Goal: Information Seeking & Learning: Learn about a topic

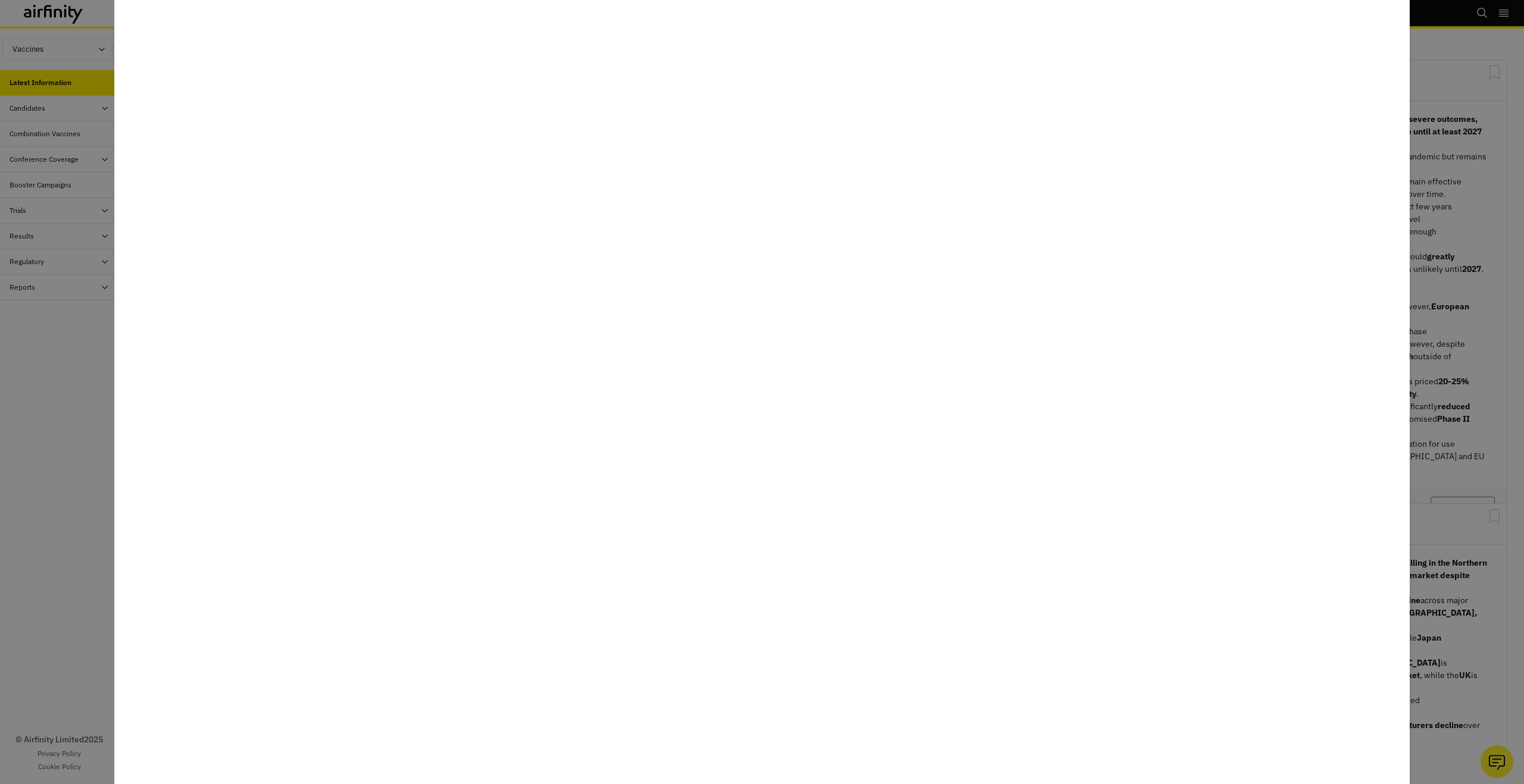
scroll to position [736, 357]
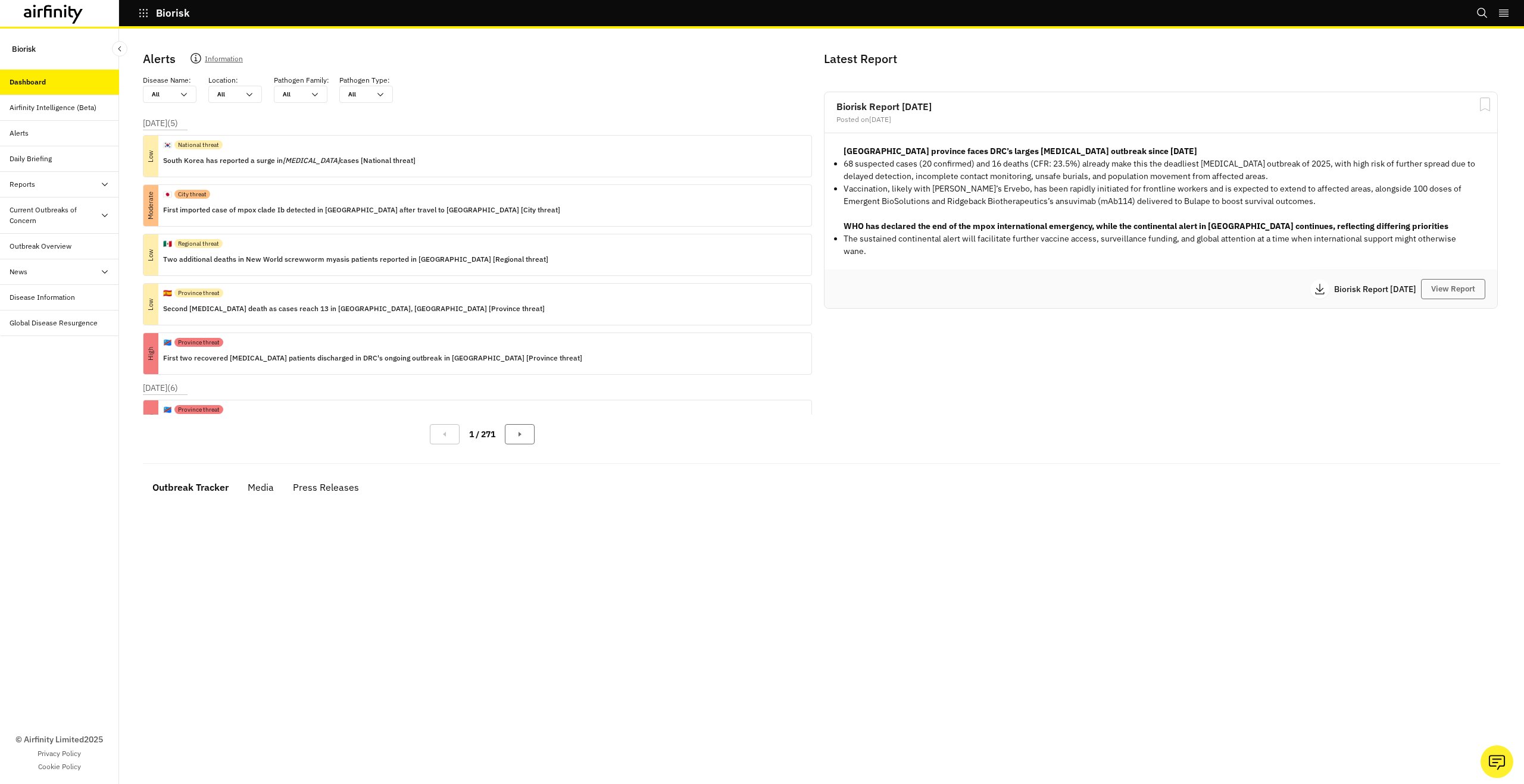
click at [1481, 15] on icon "Search" at bounding box center [1482, 13] width 10 height 10
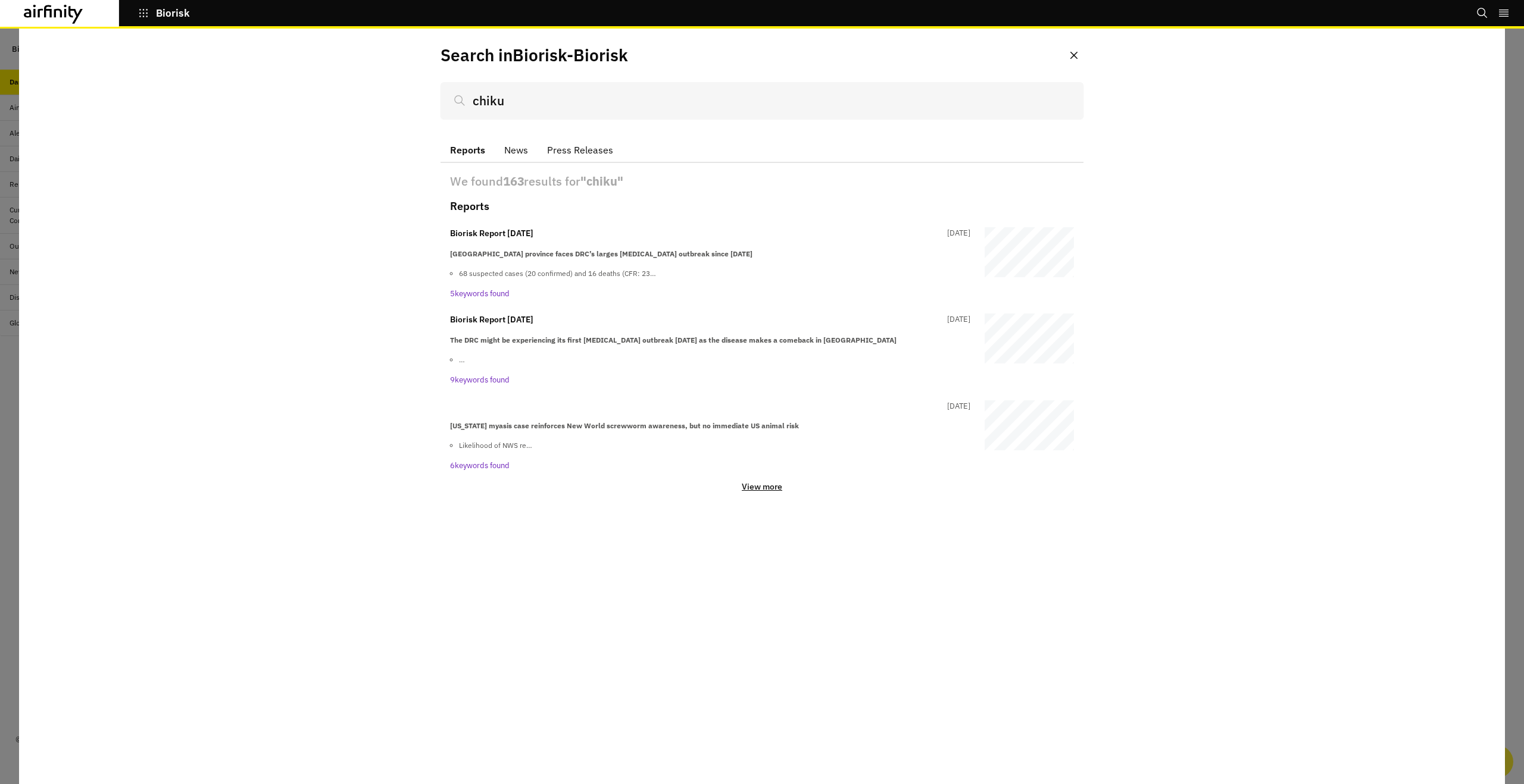
type input "chiku"
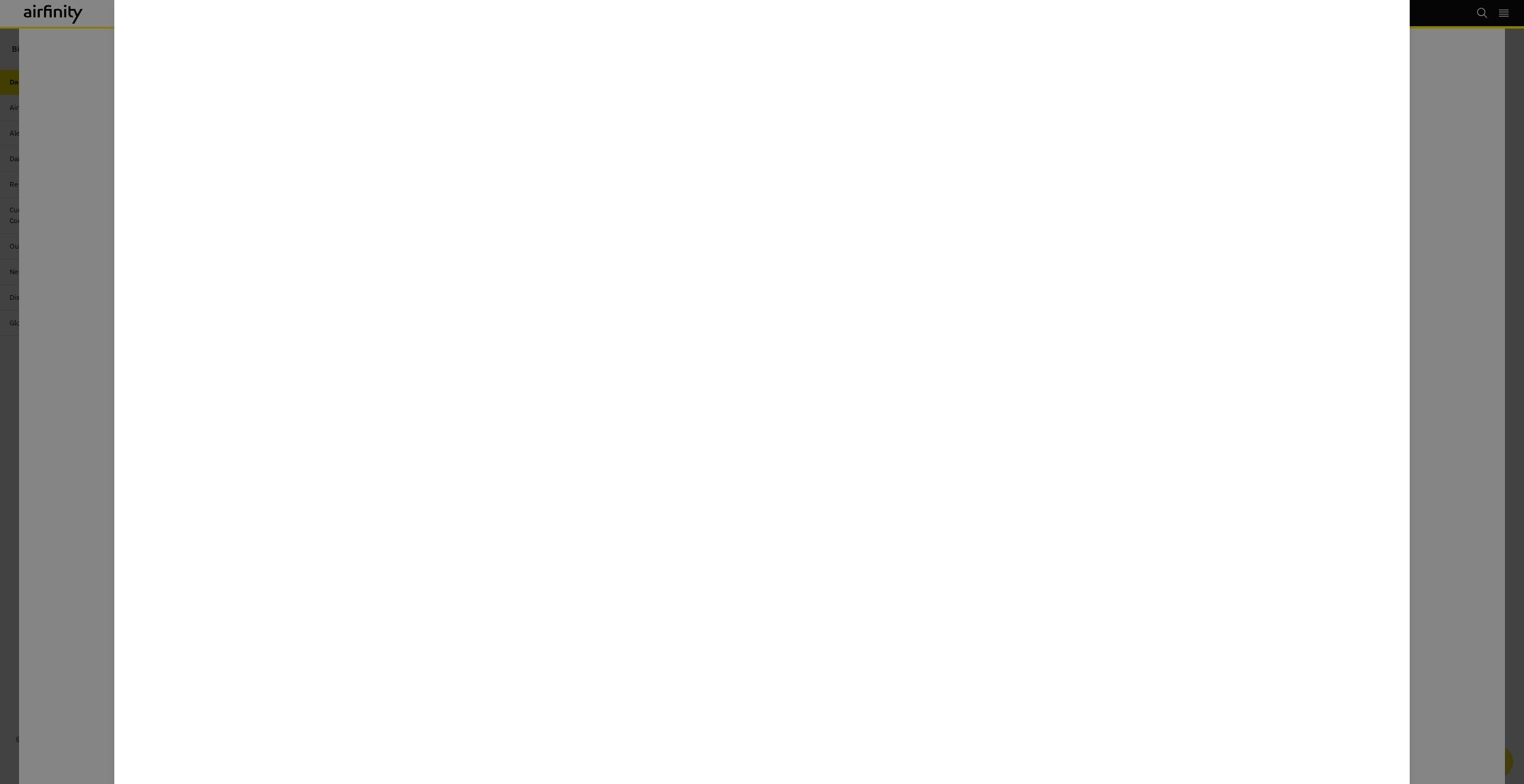
click at [1510, 298] on div at bounding box center [762, 392] width 1524 height 784
click at [1517, 269] on div at bounding box center [762, 392] width 1524 height 784
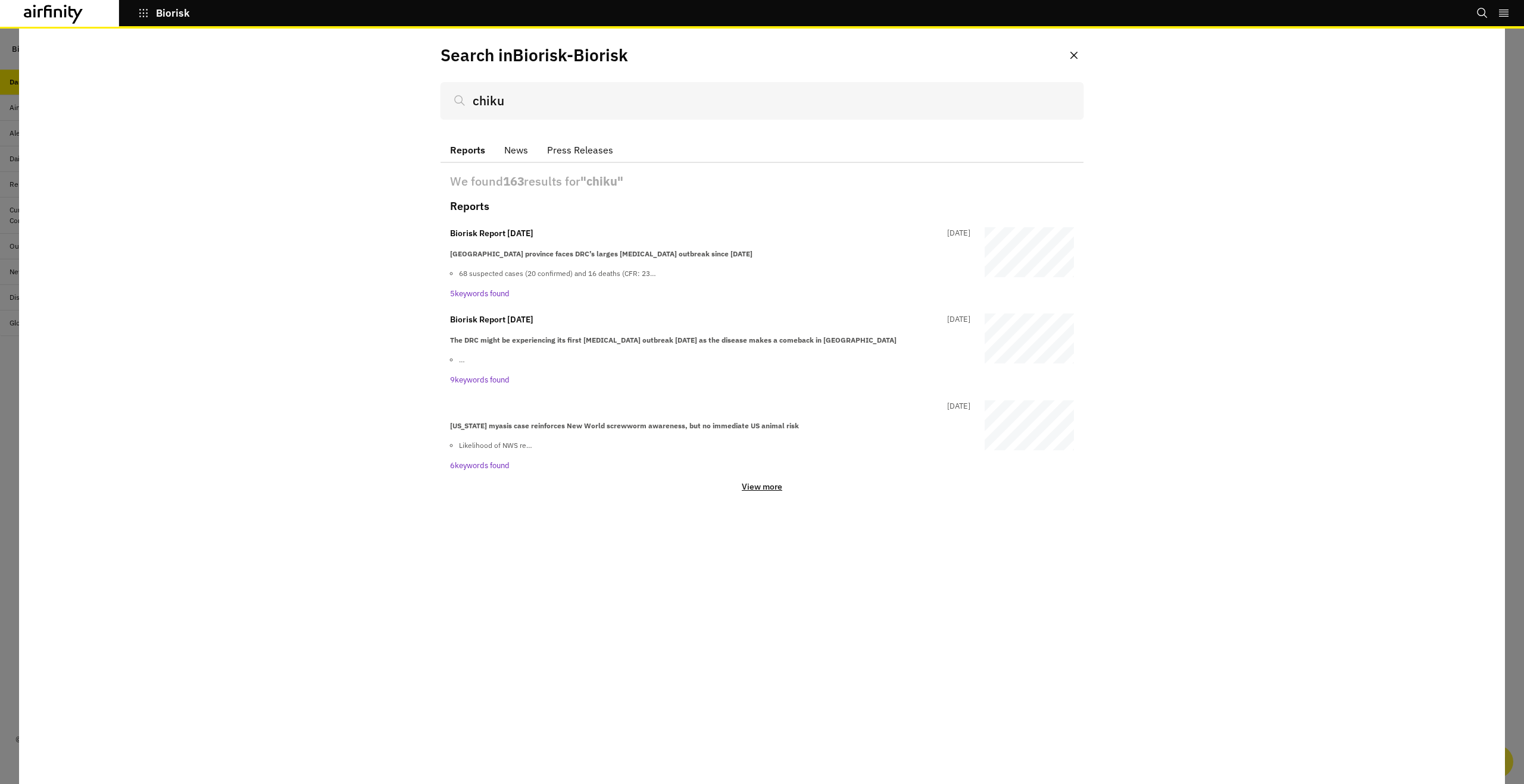
click at [780, 490] on p "View more" at bounding box center [762, 486] width 41 height 10
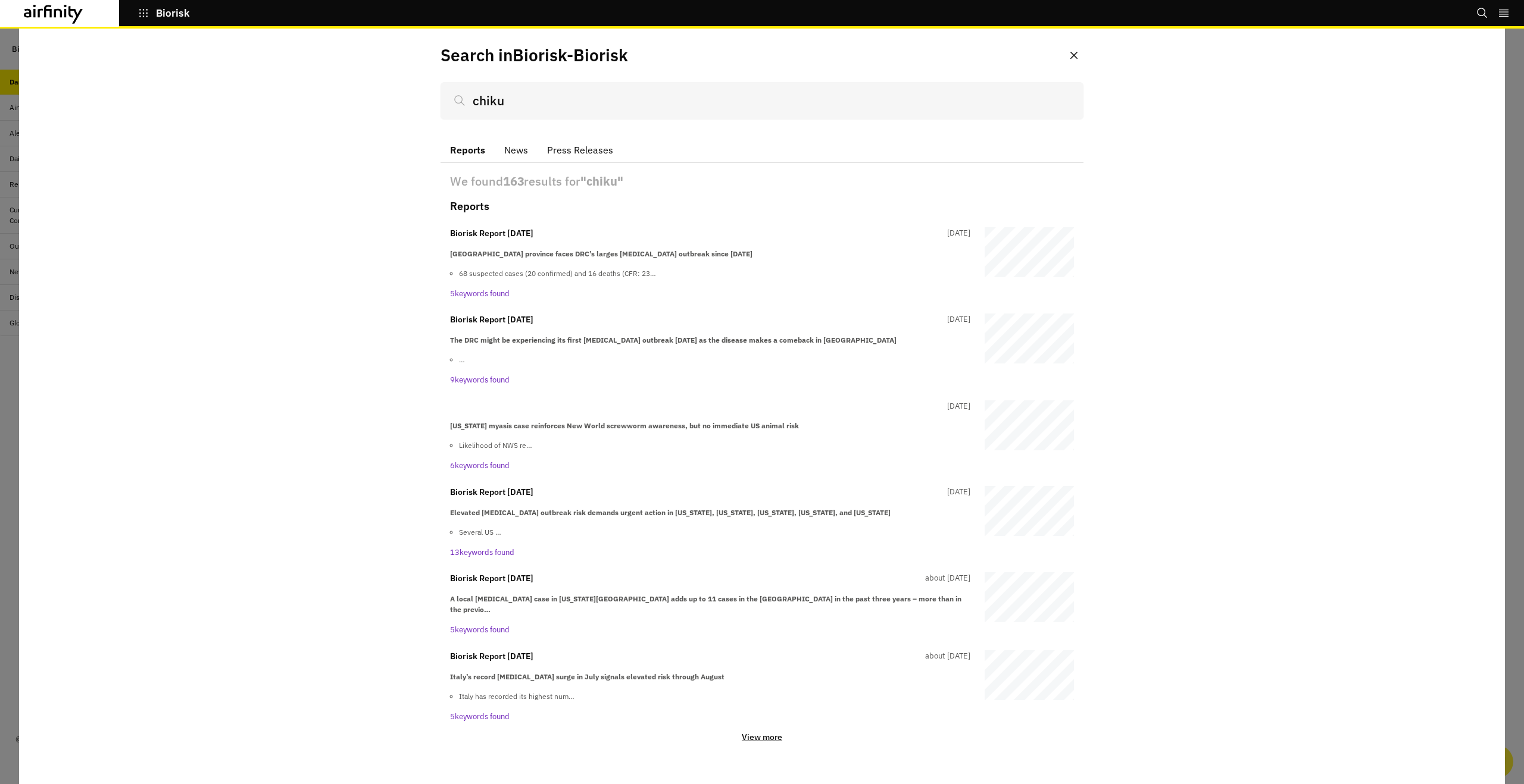
click at [780, 490] on div "Biorisk Report 22nd August 27 days ago" at bounding box center [710, 493] width 520 height 13
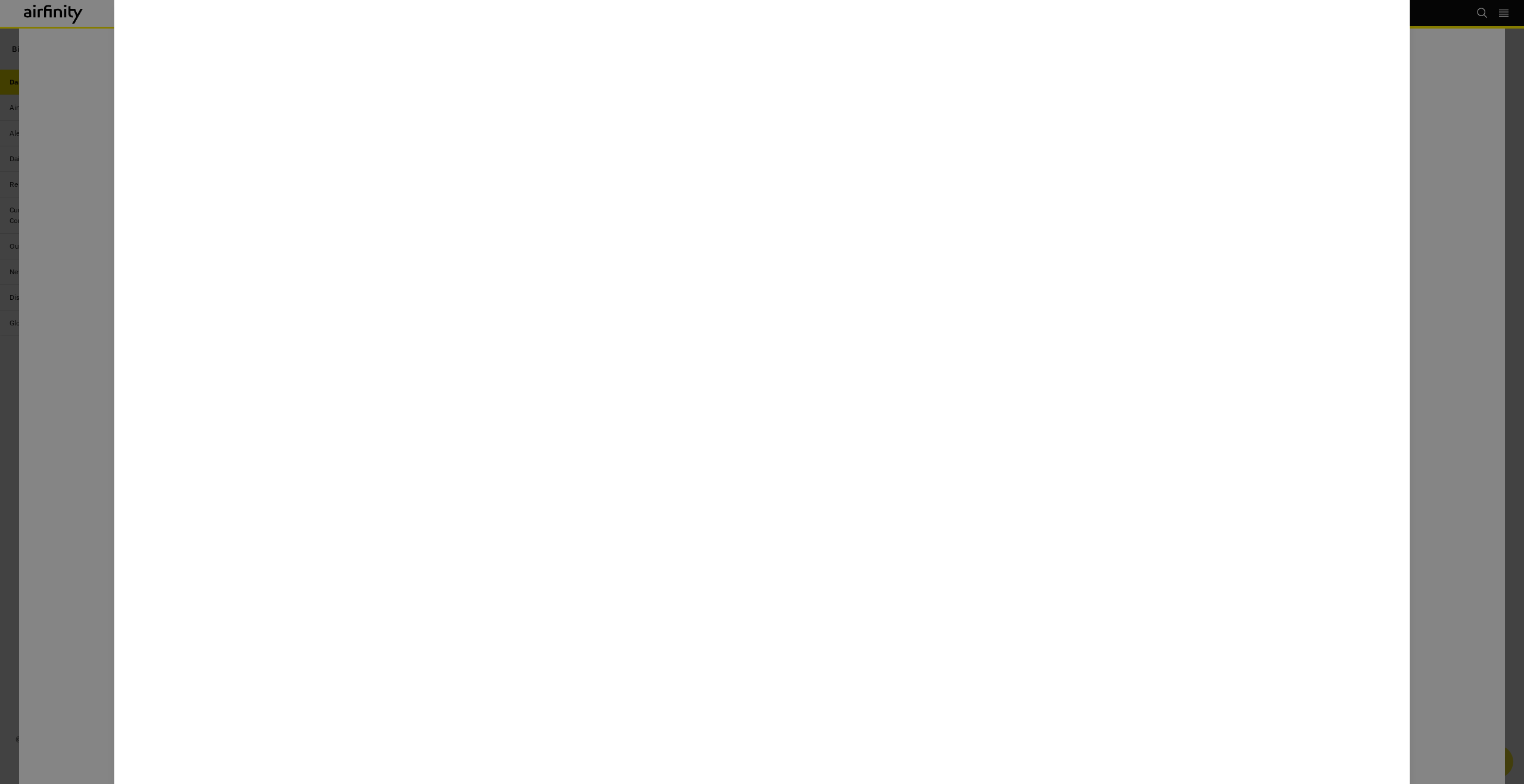
click at [10, 214] on div at bounding box center [762, 392] width 1524 height 784
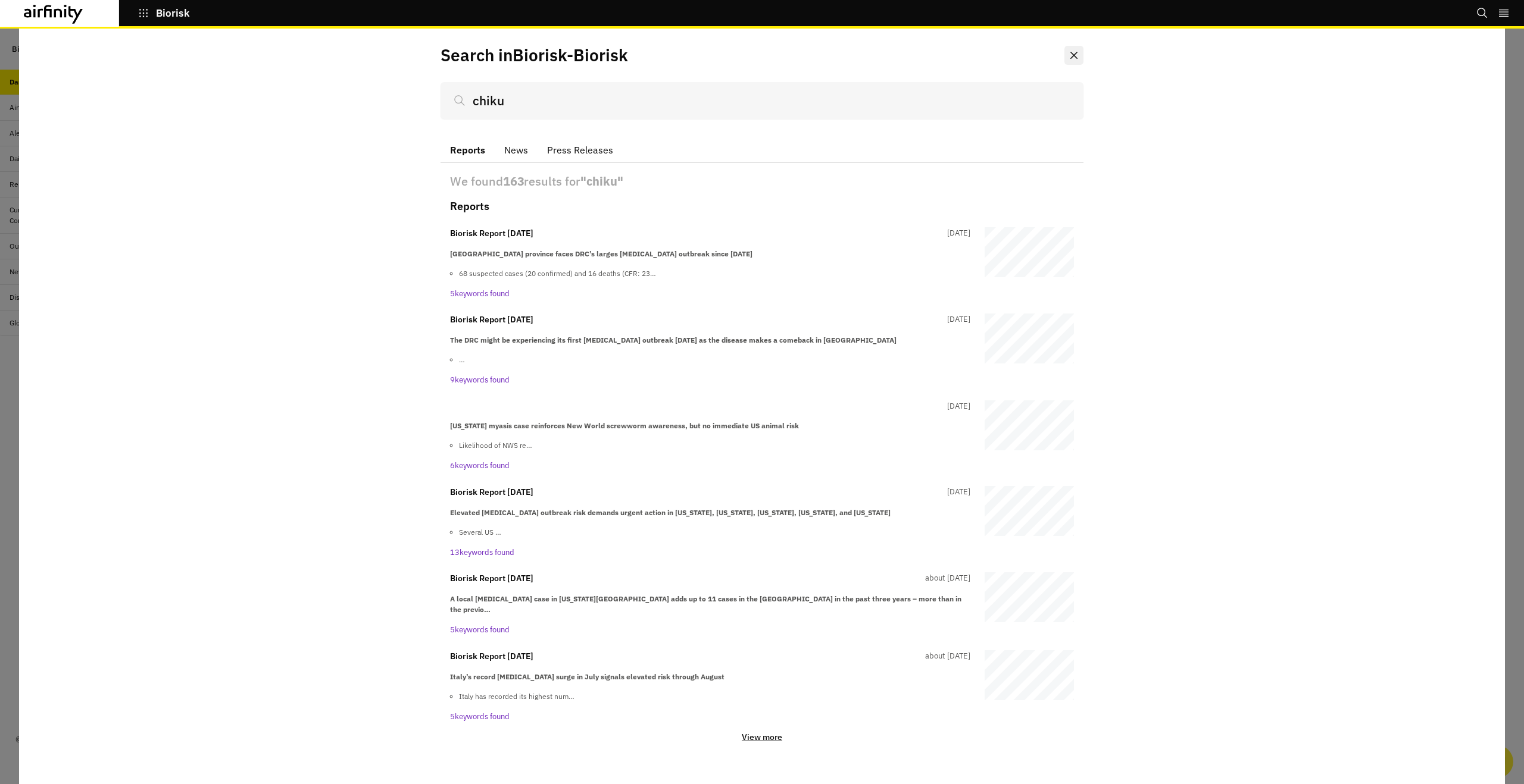
click at [1075, 56] on icon "Close" at bounding box center [1074, 55] width 7 height 7
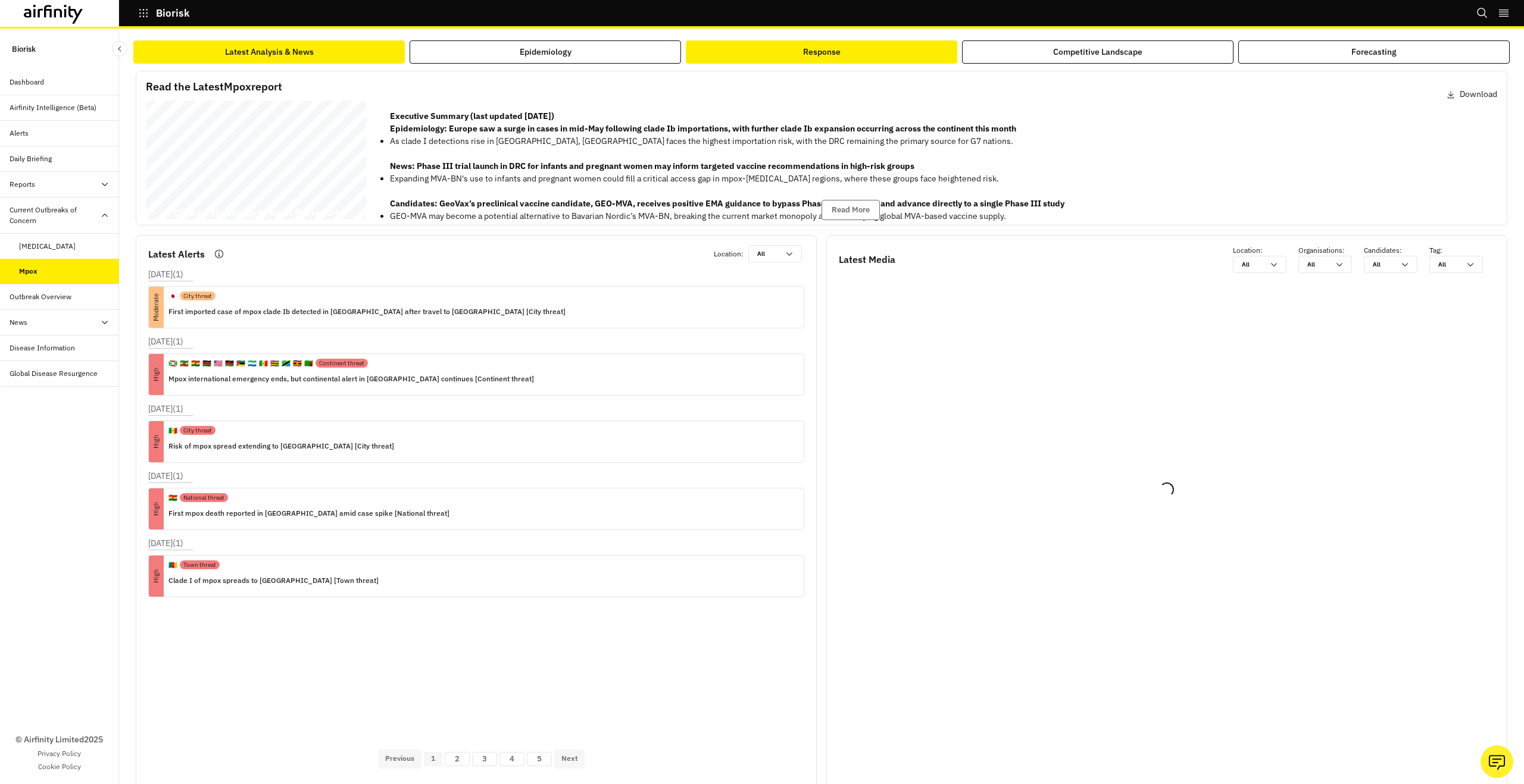
click at [777, 54] on button "Response" at bounding box center [821, 52] width 272 height 23
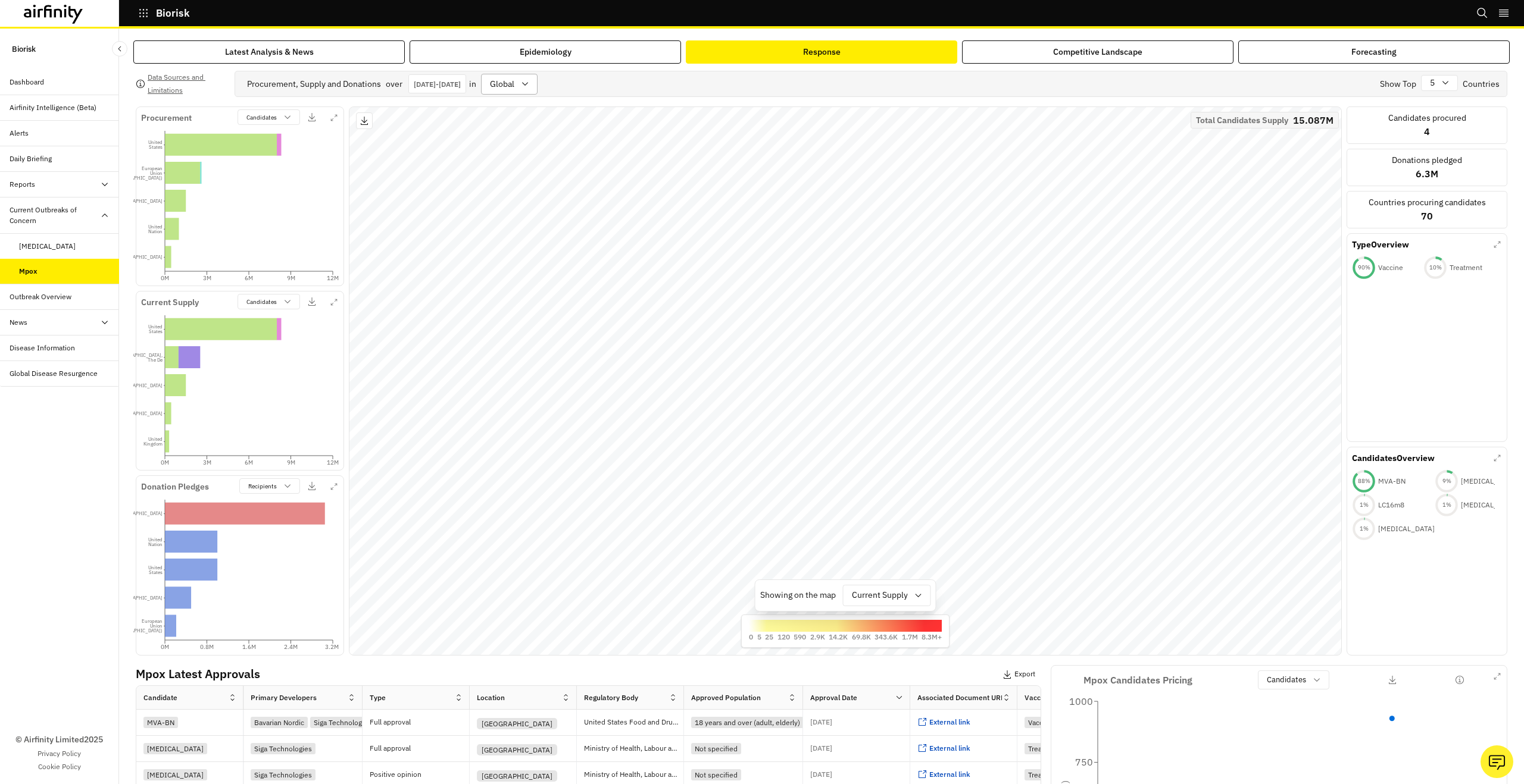
click at [514, 80] on div at bounding box center [502, 84] width 24 height 15
type input "j"
click at [564, 105] on div "Japan" at bounding box center [597, 115] width 115 height 22
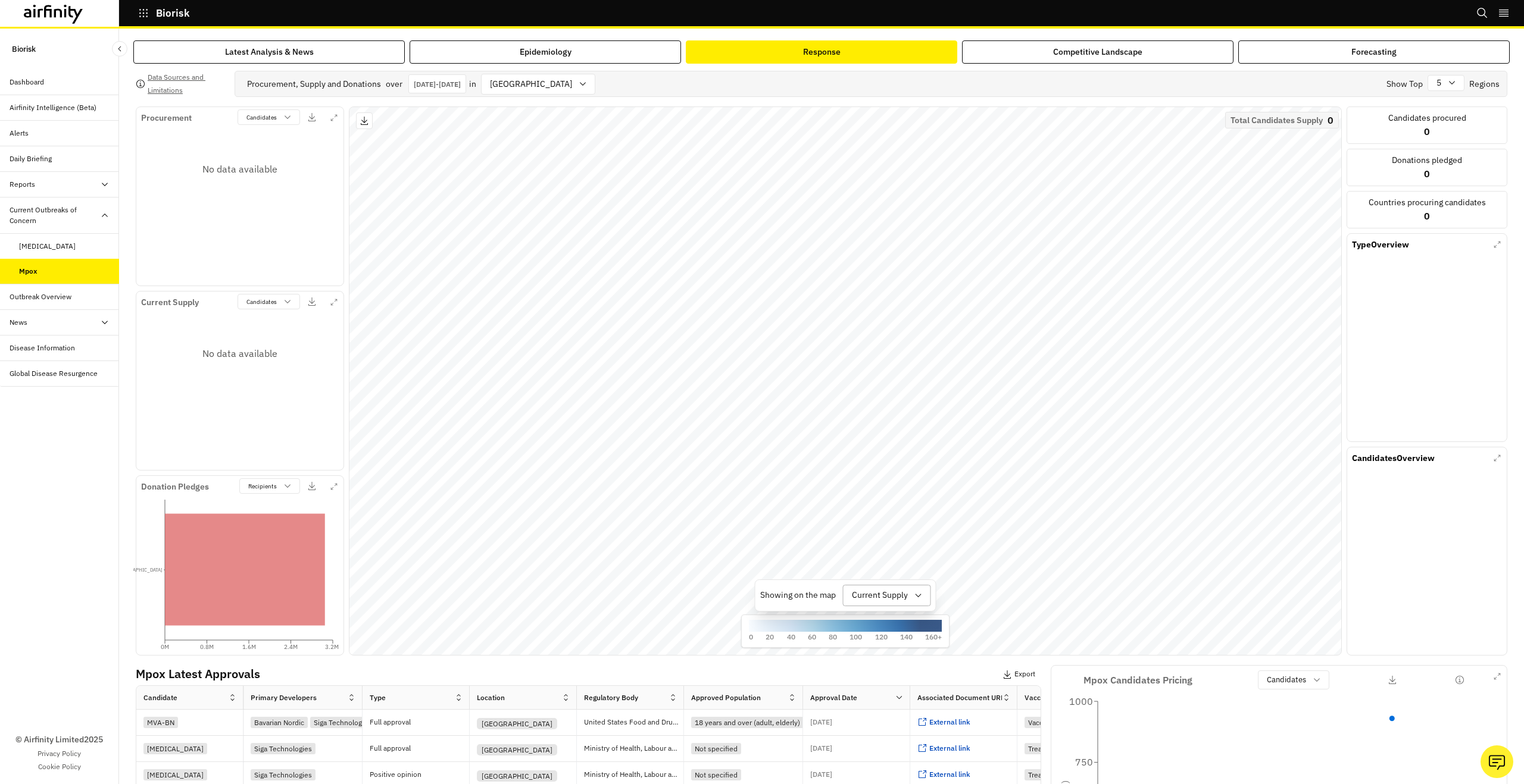
click at [877, 594] on div at bounding box center [880, 595] width 56 height 15
click at [889, 626] on p "Procurement" at bounding box center [877, 627] width 50 height 13
click at [889, 600] on div at bounding box center [880, 595] width 49 height 15
click at [889, 643] on p "Current Supply" at bounding box center [884, 649] width 56 height 13
click at [889, 599] on div at bounding box center [880, 595] width 56 height 15
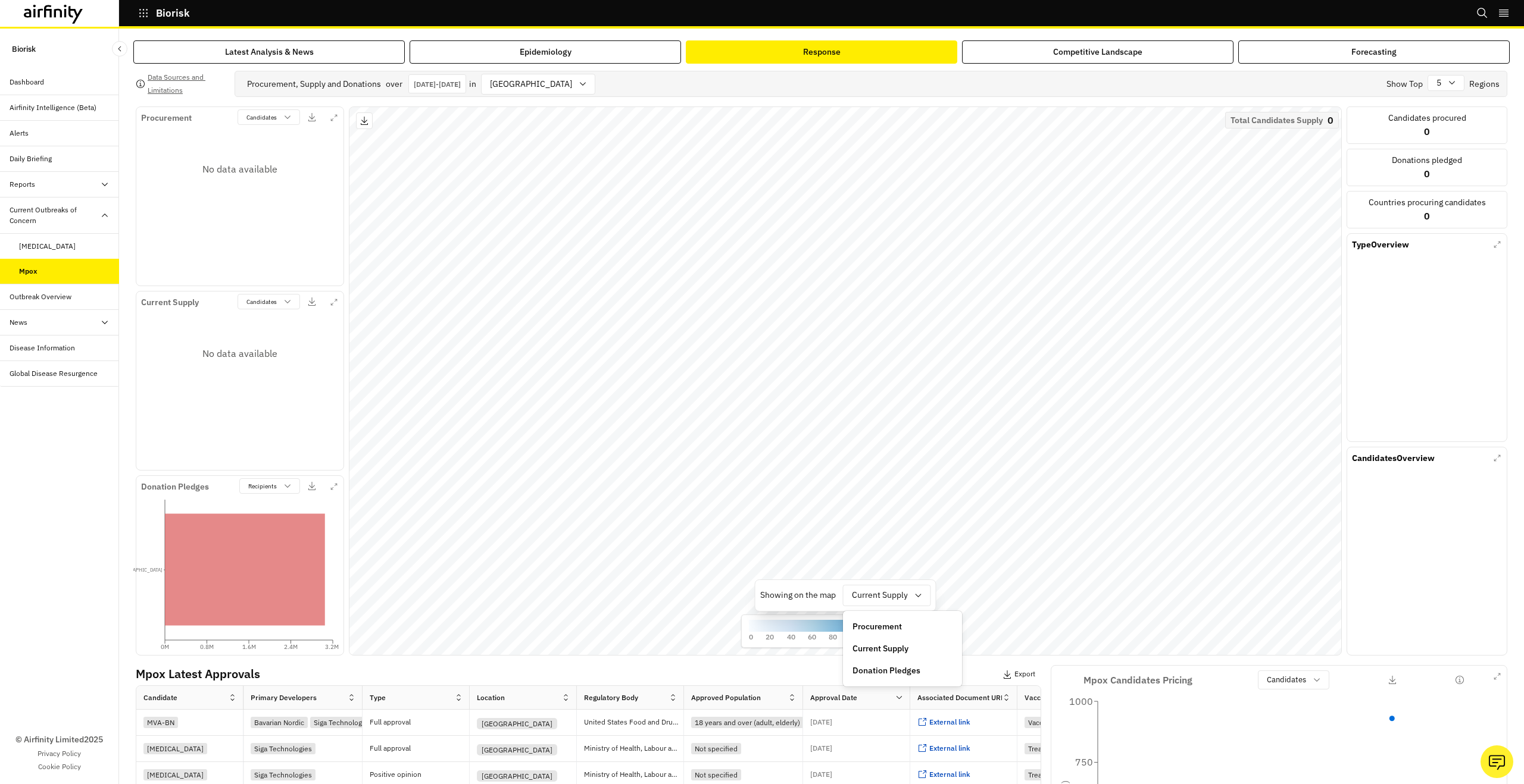
click at [897, 668] on p "Donation Pledges" at bounding box center [886, 671] width 68 height 13
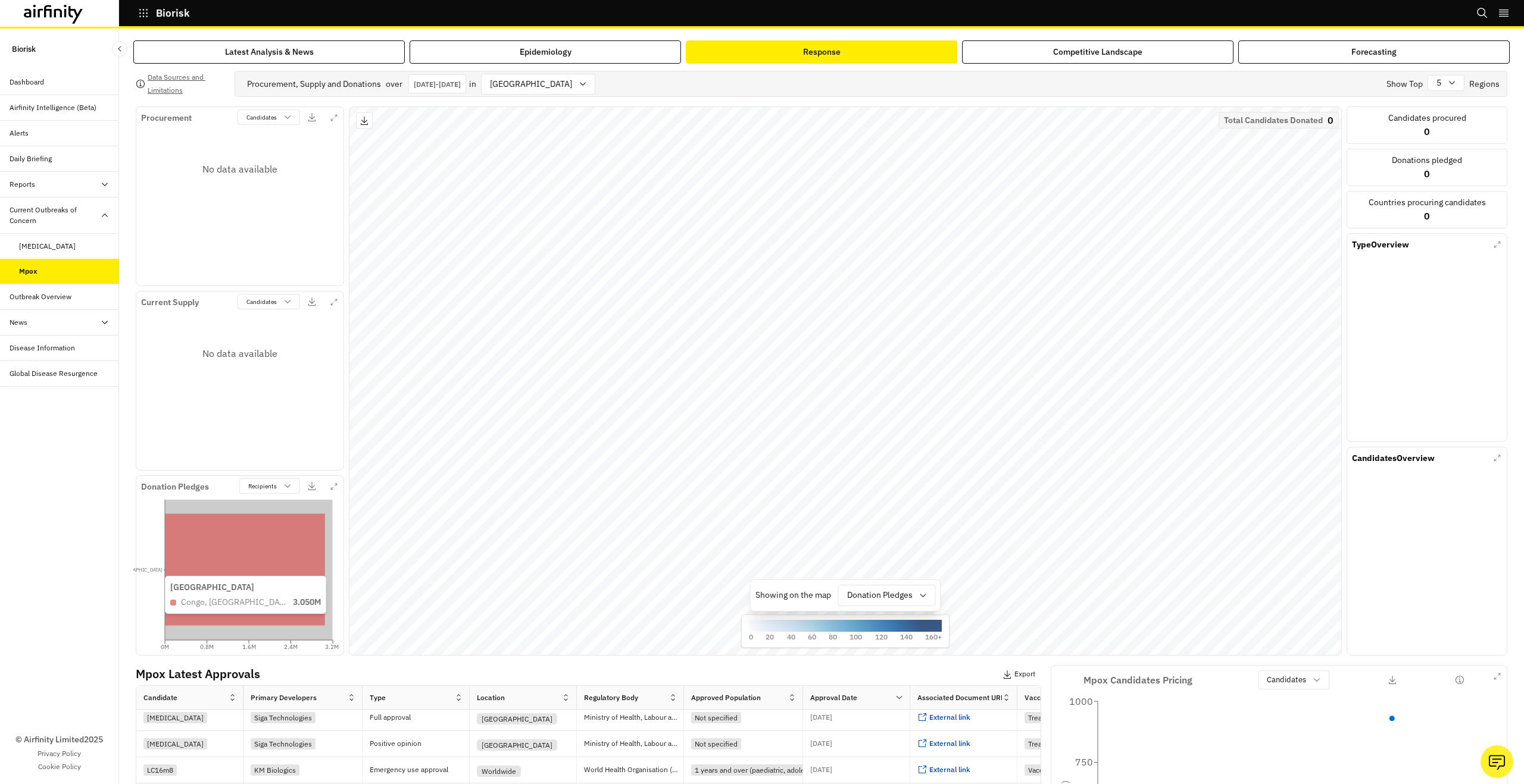
click at [323, 598] on icon at bounding box center [245, 570] width 160 height 112
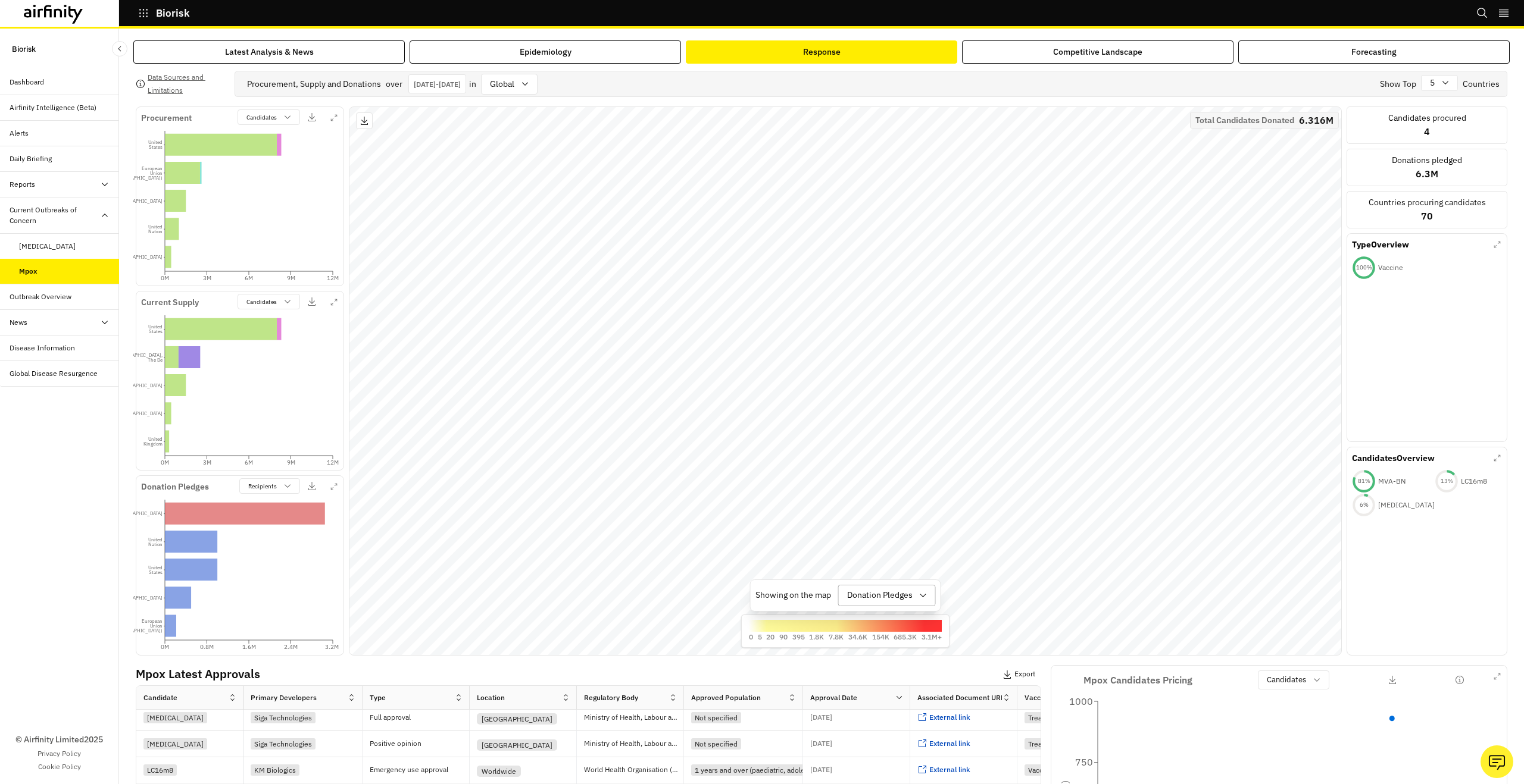
click at [903, 598] on div at bounding box center [880, 595] width 66 height 15
click at [271, 514] on icon at bounding box center [245, 513] width 160 height 22
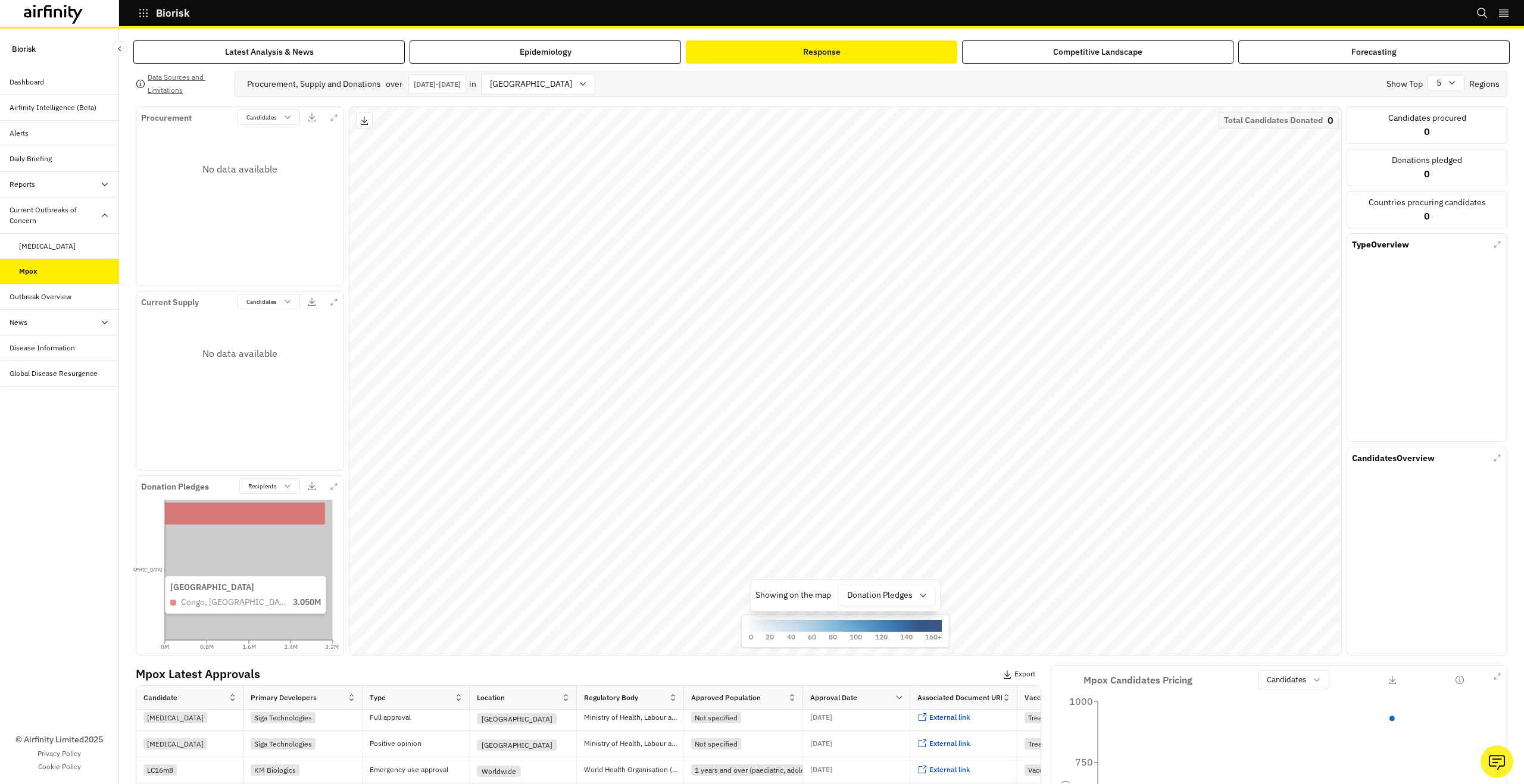
scroll to position [0, 0]
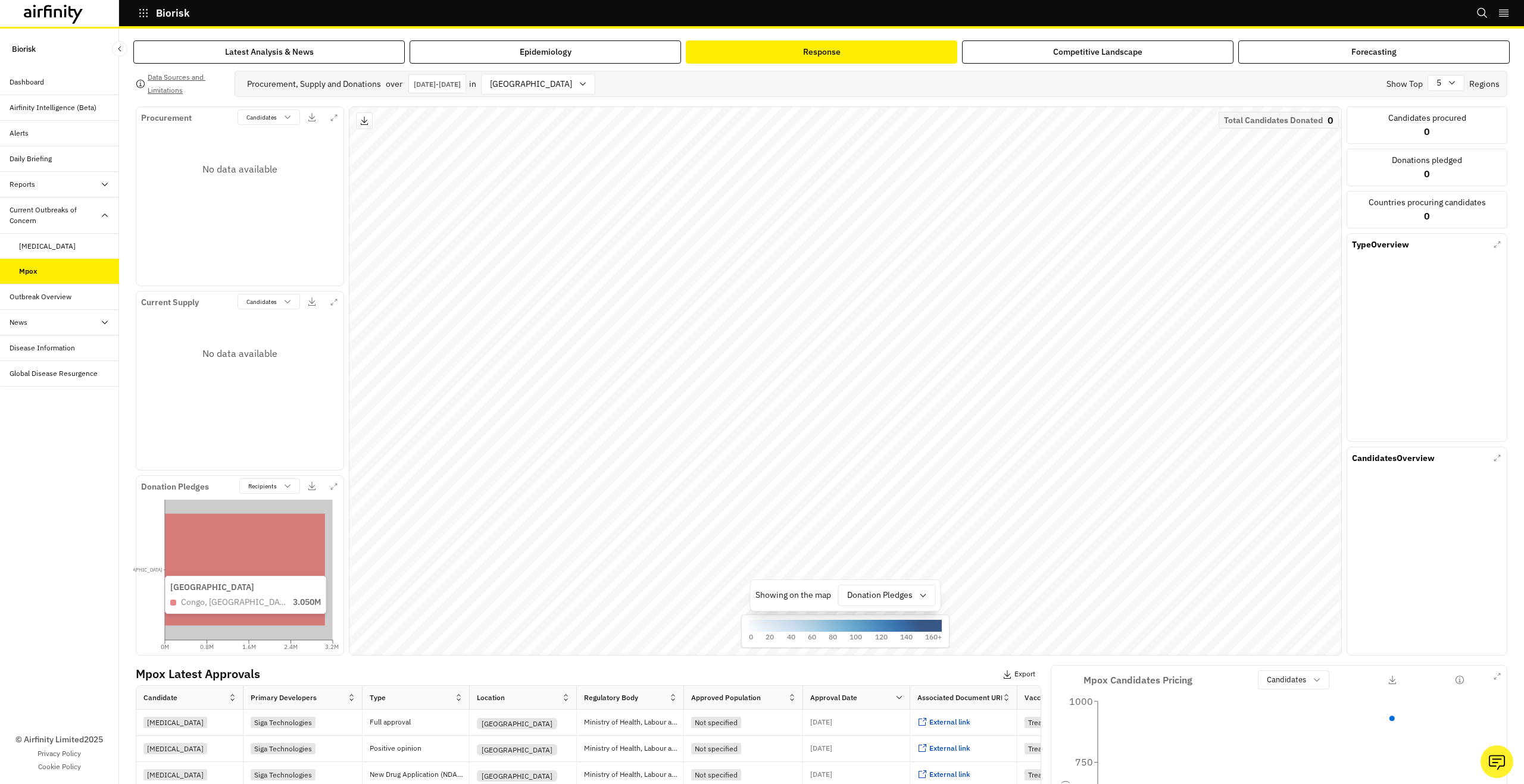
click at [272, 547] on icon at bounding box center [245, 570] width 160 height 112
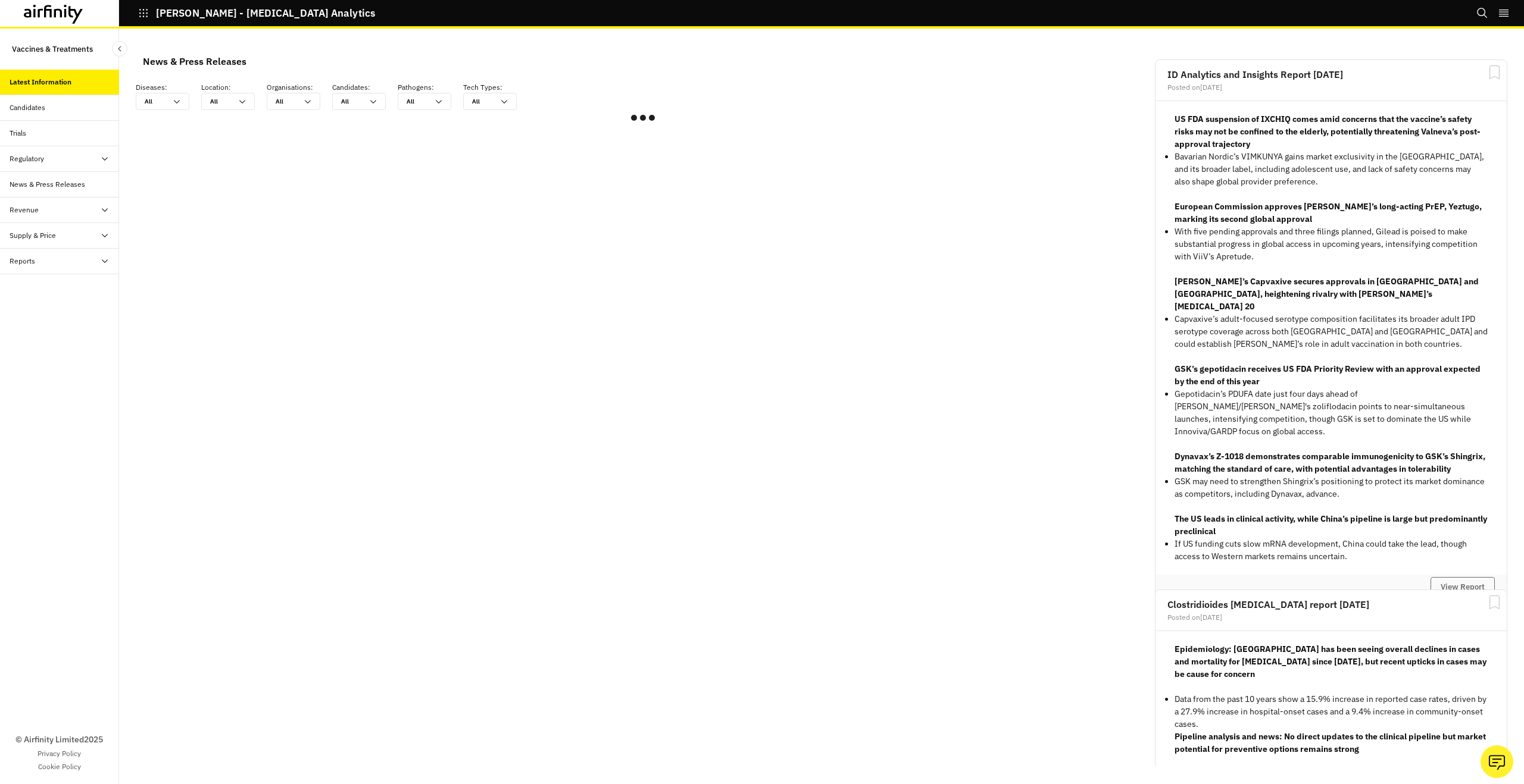
scroll to position [808, 357]
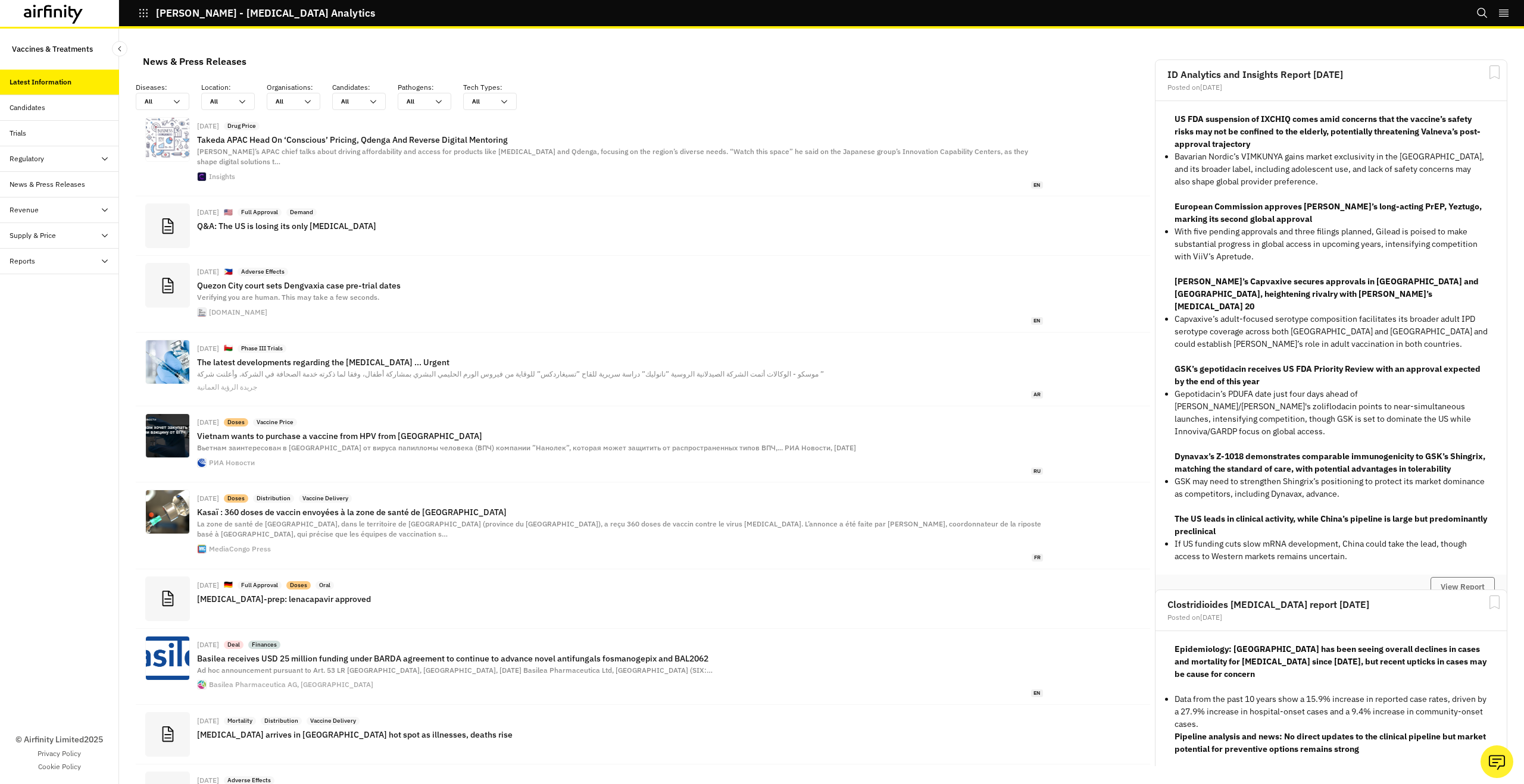
click at [27, 249] on div "Reports" at bounding box center [59, 262] width 119 height 26
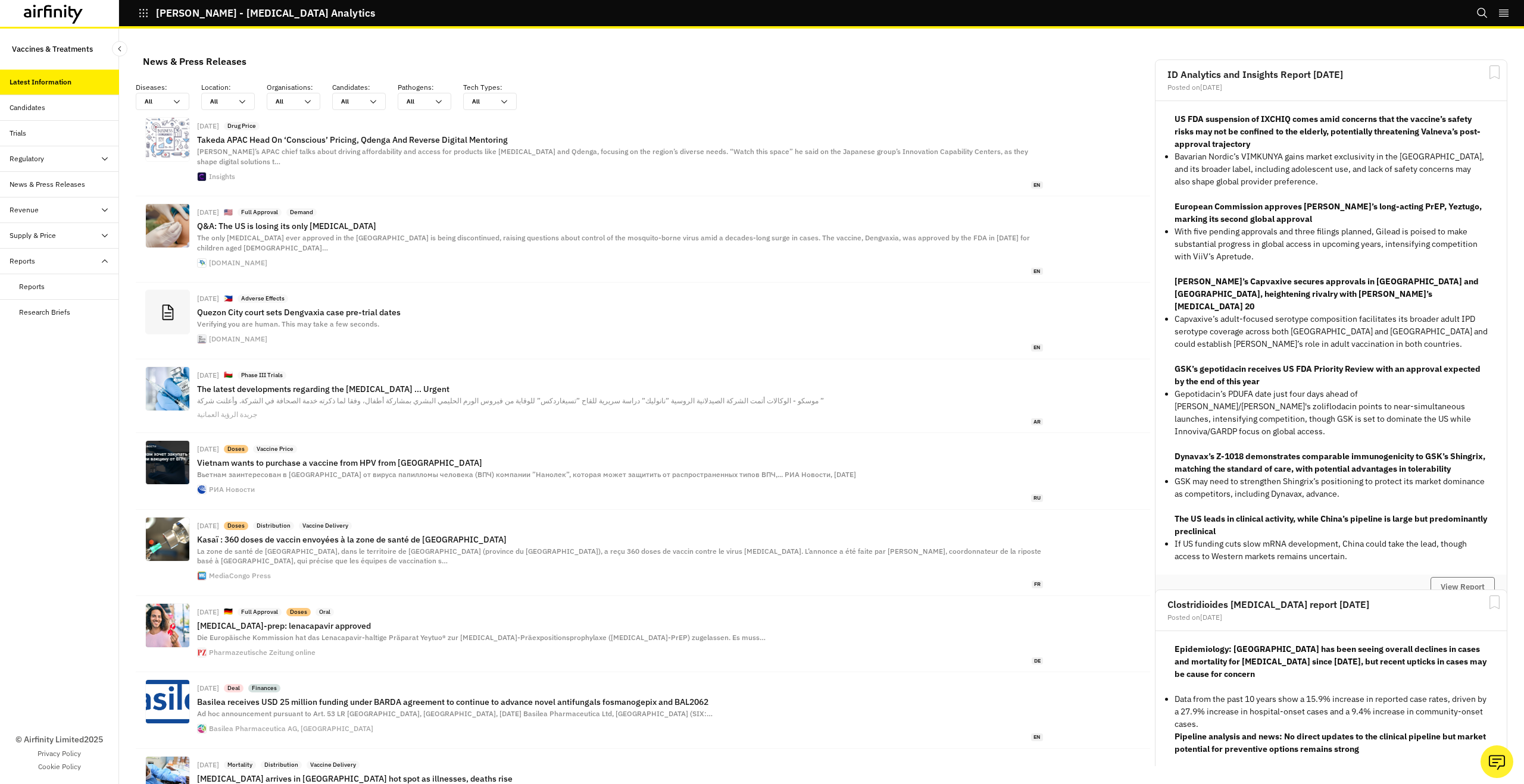
scroll to position [875, 357]
click at [37, 237] on div "Supply & Price" at bounding box center [33, 235] width 46 height 10
click at [42, 266] on div "Table" at bounding box center [59, 262] width 119 height 26
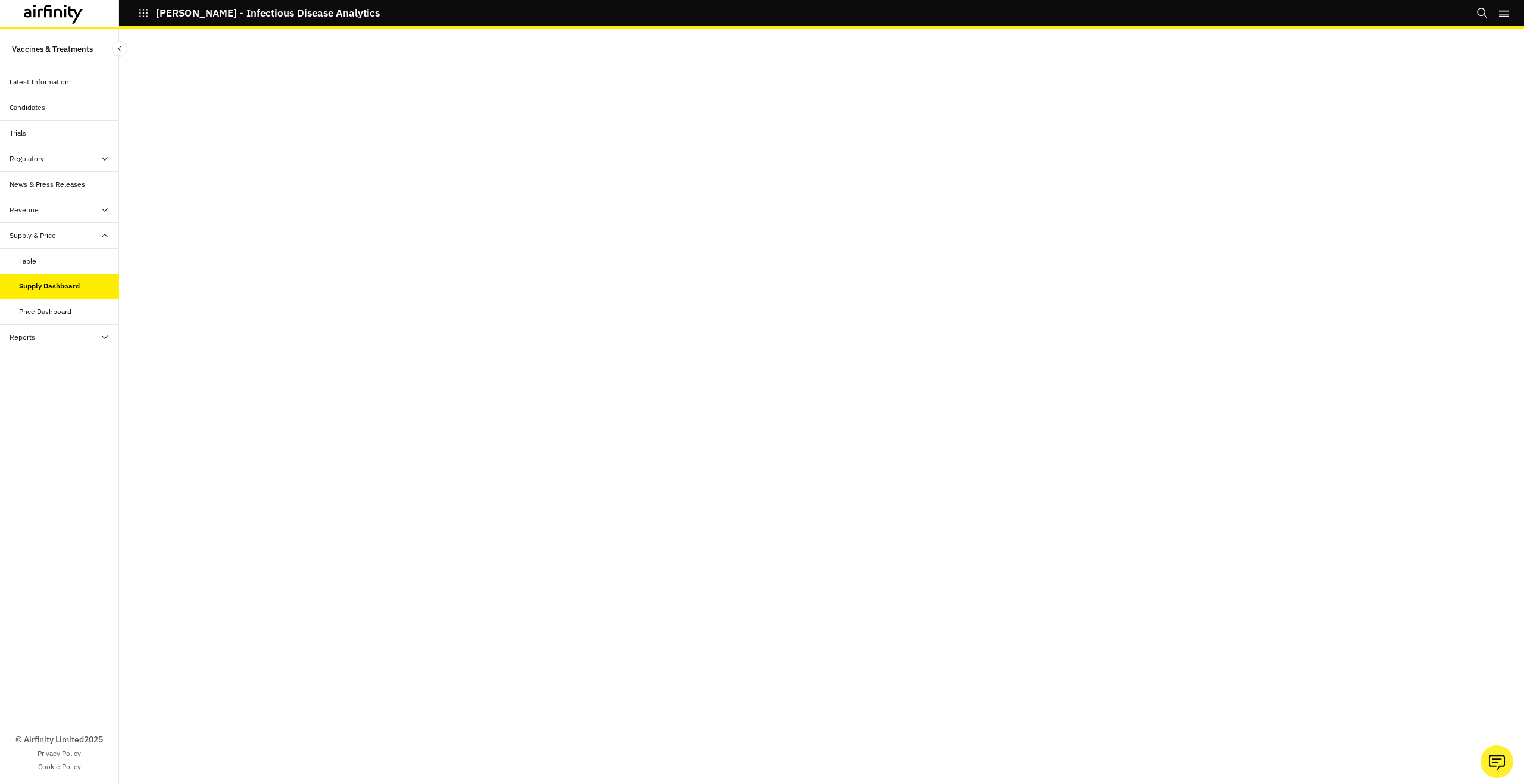
click at [67, 265] on div "Table" at bounding box center [69, 260] width 100 height 10
click at [87, 167] on div "Regulatory" at bounding box center [59, 159] width 119 height 26
click at [91, 189] on div "Table" at bounding box center [69, 184] width 100 height 10
click at [91, 358] on div "Price Dashboard" at bounding box center [69, 363] width 100 height 10
click at [59, 110] on div "Candidates" at bounding box center [64, 107] width 110 height 10
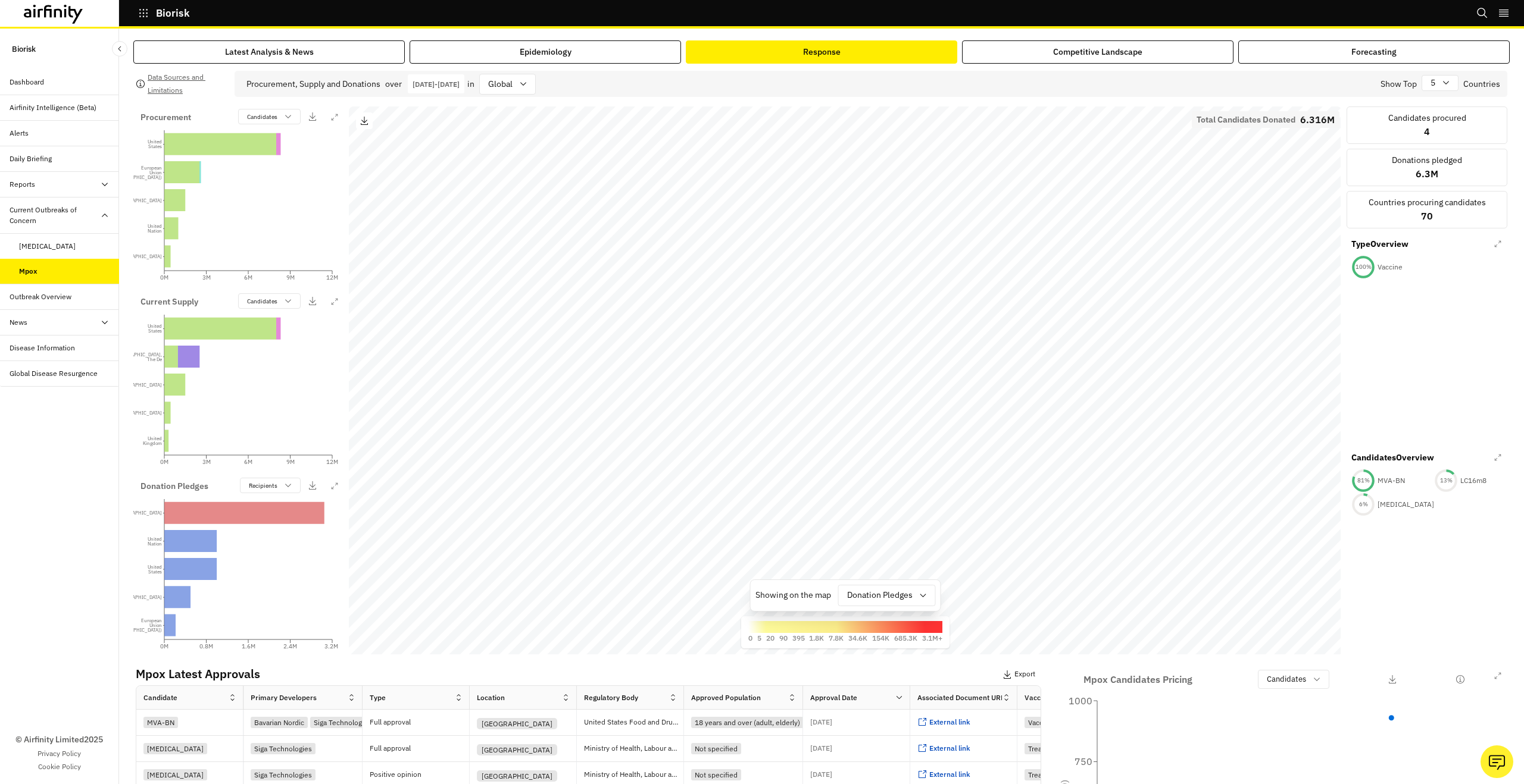
click at [891, 606] on div "Showing on the map Donation Pledges" at bounding box center [845, 596] width 192 height 32
click at [892, 598] on div at bounding box center [880, 595] width 66 height 15
drag, startPoint x: 901, startPoint y: 641, endPoint x: 868, endPoint y: 638, distance: 33.1
click at [901, 641] on div "Current Supply" at bounding box center [897, 649] width 115 height 22
click at [301, 379] on icon "[GEOGRAPHIC_DATA] [GEOGRAPHIC_DATA], The De France [GEOGRAPHIC_DATA] [GEOGRAPHI…" at bounding box center [239, 382] width 198 height 147
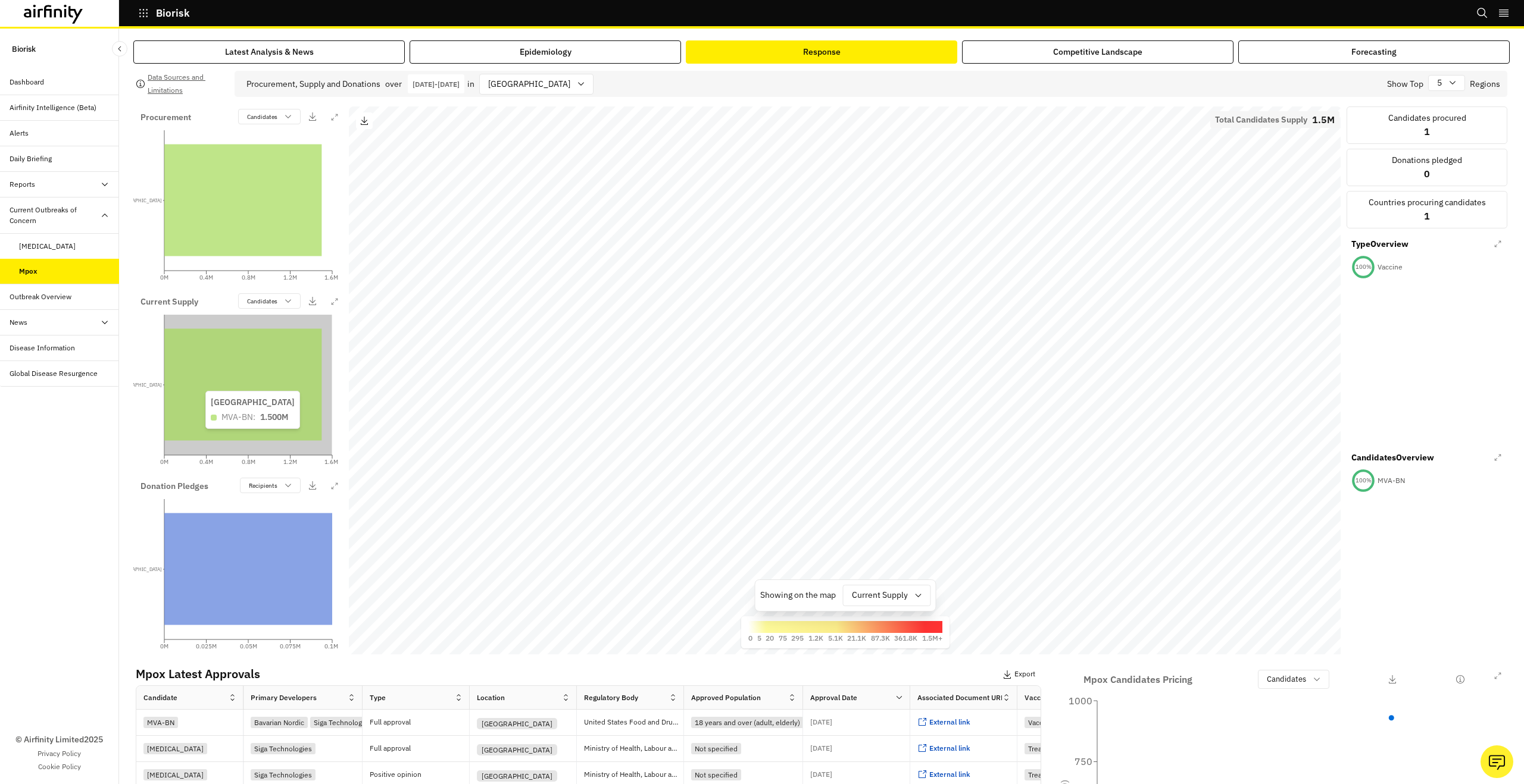
click at [301, 379] on icon at bounding box center [243, 385] width 157 height 112
